Goal: Task Accomplishment & Management: Complete application form

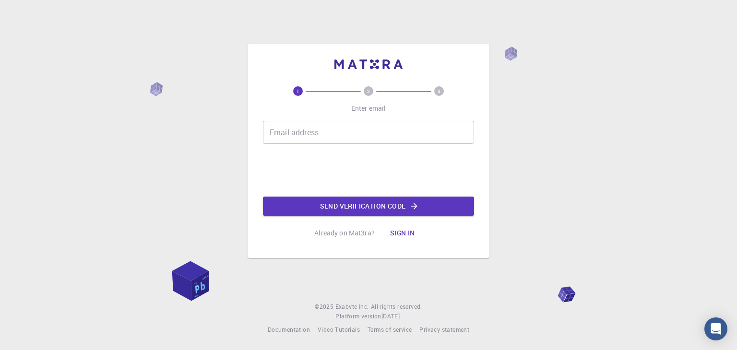
click at [294, 134] on input "Email address" at bounding box center [368, 132] width 211 height 23
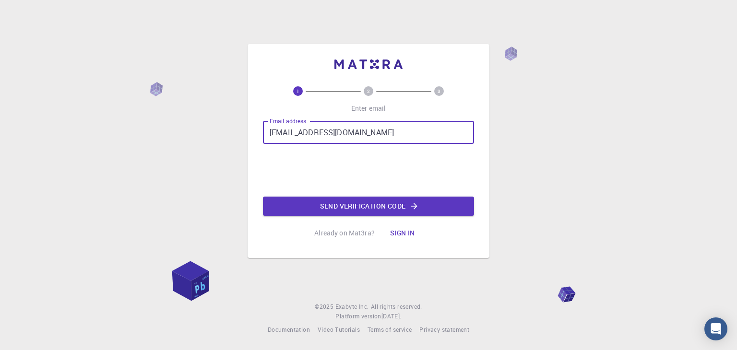
drag, startPoint x: 371, startPoint y: 133, endPoint x: 257, endPoint y: 132, distance: 114.2
click at [257, 132] on div "1 2 3 Enter email Email address [EMAIL_ADDRESS][DOMAIN_NAME] Email address 0cAF…" at bounding box center [369, 151] width 242 height 214
type input "[EMAIL_ADDRESS][DOMAIN_NAME]"
click at [352, 210] on button "Send verification code" at bounding box center [368, 206] width 211 height 19
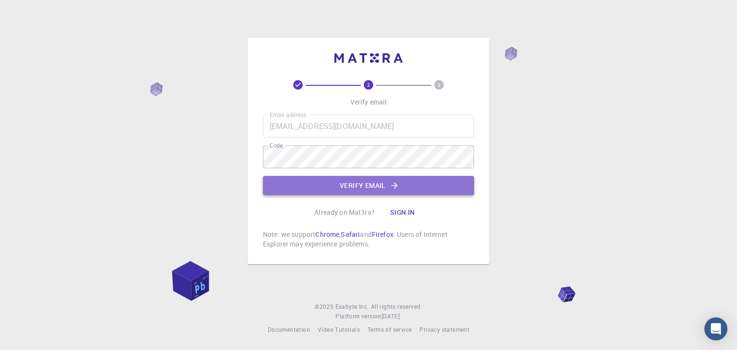
click at [410, 185] on button "Verify email" at bounding box center [368, 185] width 211 height 19
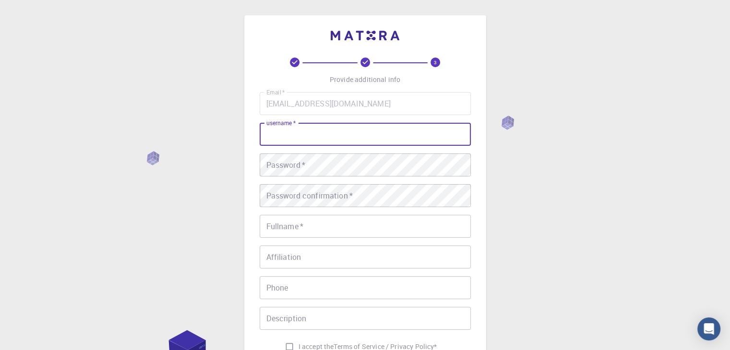
click at [342, 138] on input "username   *" at bounding box center [365, 134] width 211 height 23
click at [342, 137] on input "username   *" at bounding box center [365, 134] width 211 height 23
type input "tarekegn"
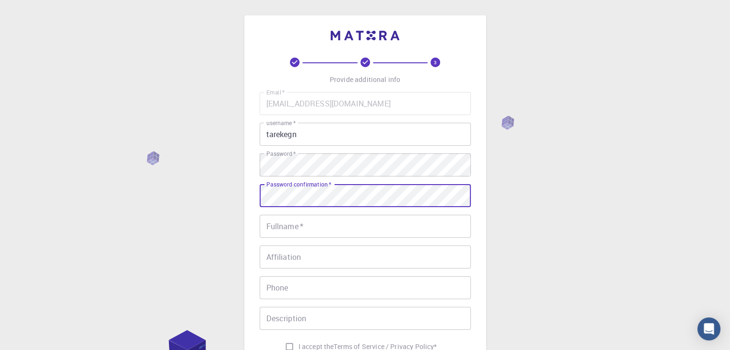
click at [319, 230] on input "Fullname   *" at bounding box center [365, 226] width 211 height 23
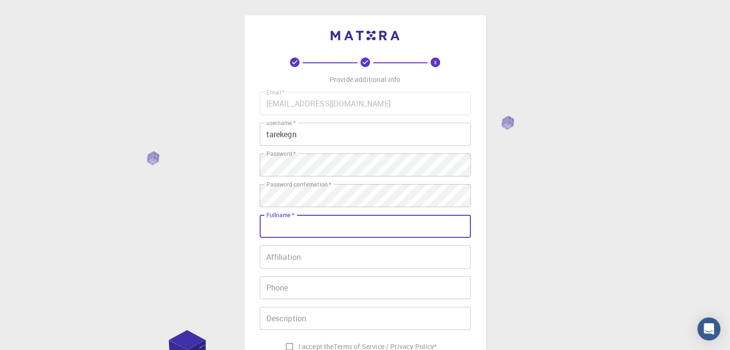
type input "Tarekegn [PERSON_NAME]"
type input "0911166877"
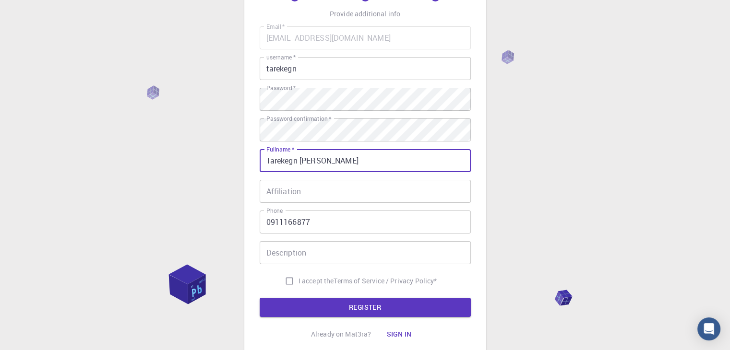
scroll to position [138, 0]
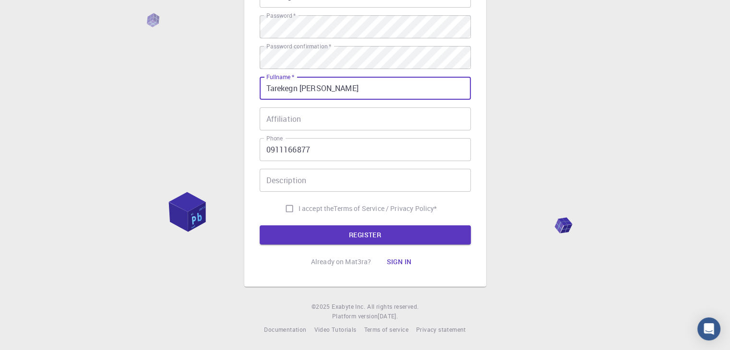
click at [290, 209] on input "I accept the Terms of Service / Privacy Policy *" at bounding box center [289, 209] width 18 height 18
checkbox input "true"
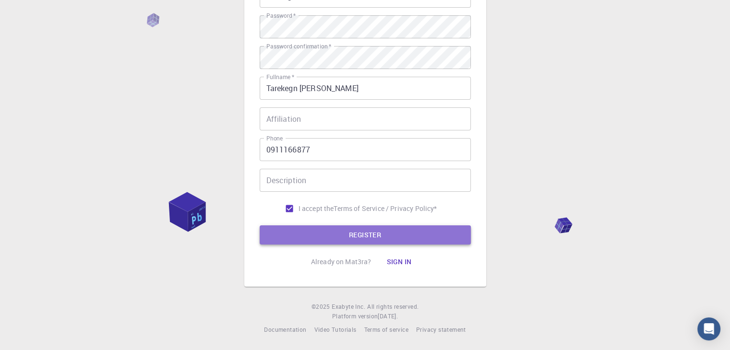
click at [378, 237] on button "REGISTER" at bounding box center [365, 234] width 211 height 19
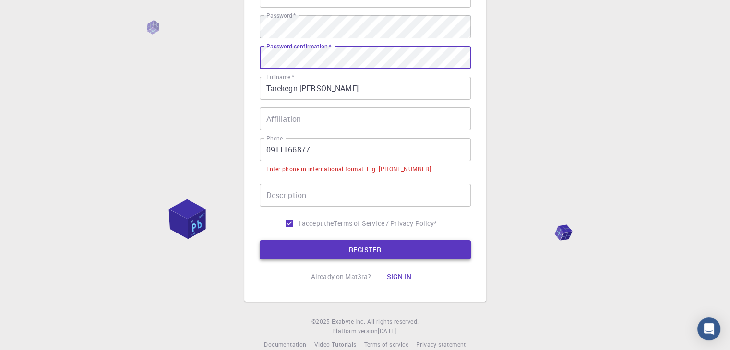
click at [396, 251] on button "REGISTER" at bounding box center [365, 249] width 211 height 19
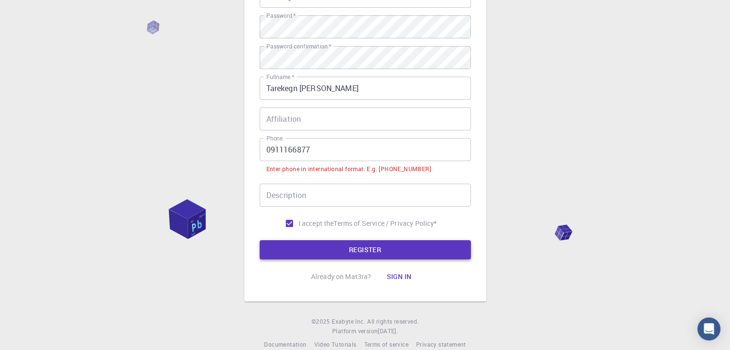
click at [398, 253] on button "REGISTER" at bounding box center [365, 249] width 211 height 19
click at [272, 149] on input "0911166877" at bounding box center [365, 149] width 211 height 23
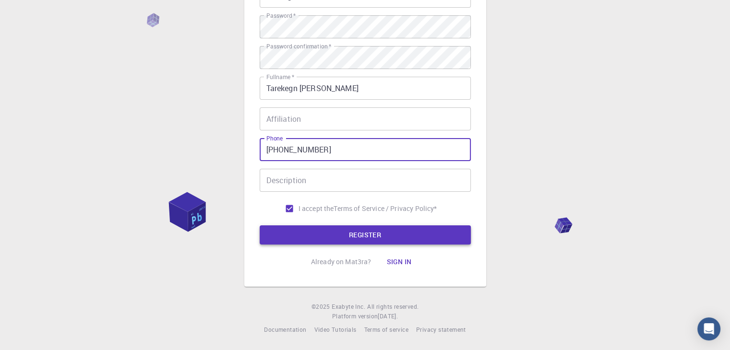
type input "[PHONE_NUMBER]"
click at [360, 235] on button "REGISTER" at bounding box center [365, 234] width 211 height 19
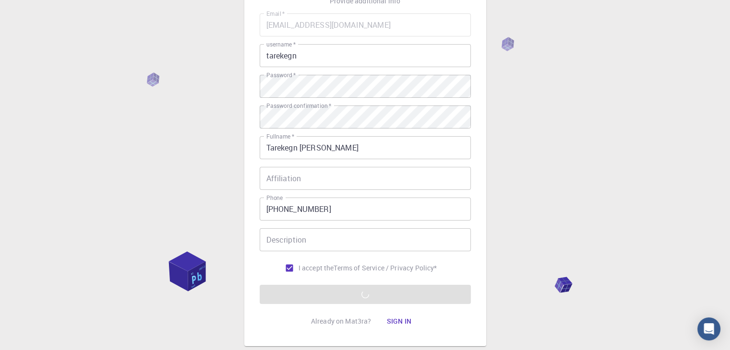
scroll to position [42, 0]
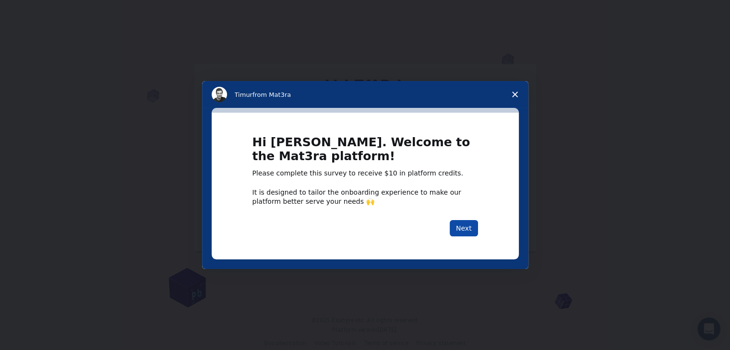
click at [459, 230] on button "Next" at bounding box center [463, 228] width 28 height 16
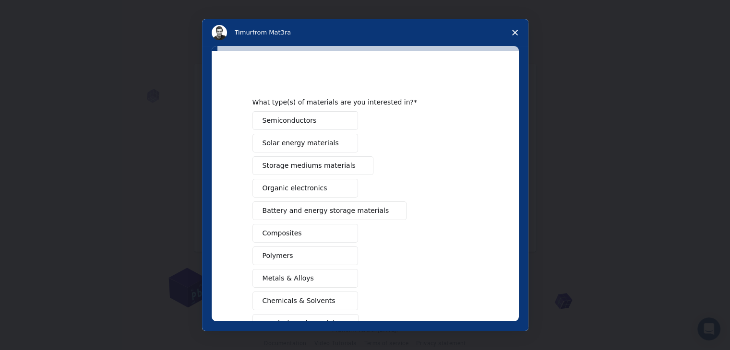
click at [515, 30] on icon "Close survey" at bounding box center [515, 33] width 6 height 6
